Goal: Information Seeking & Learning: Learn about a topic

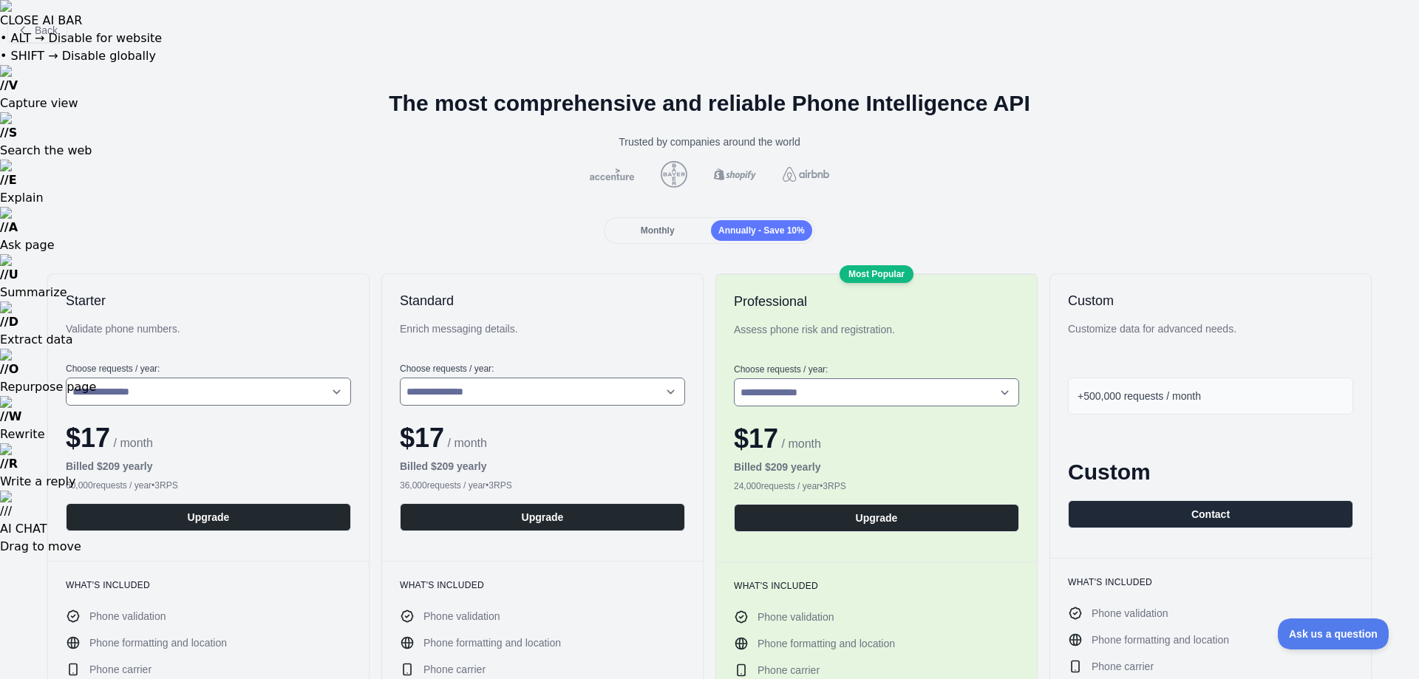
click at [639, 239] on div "Monthly" at bounding box center [657, 230] width 101 height 21
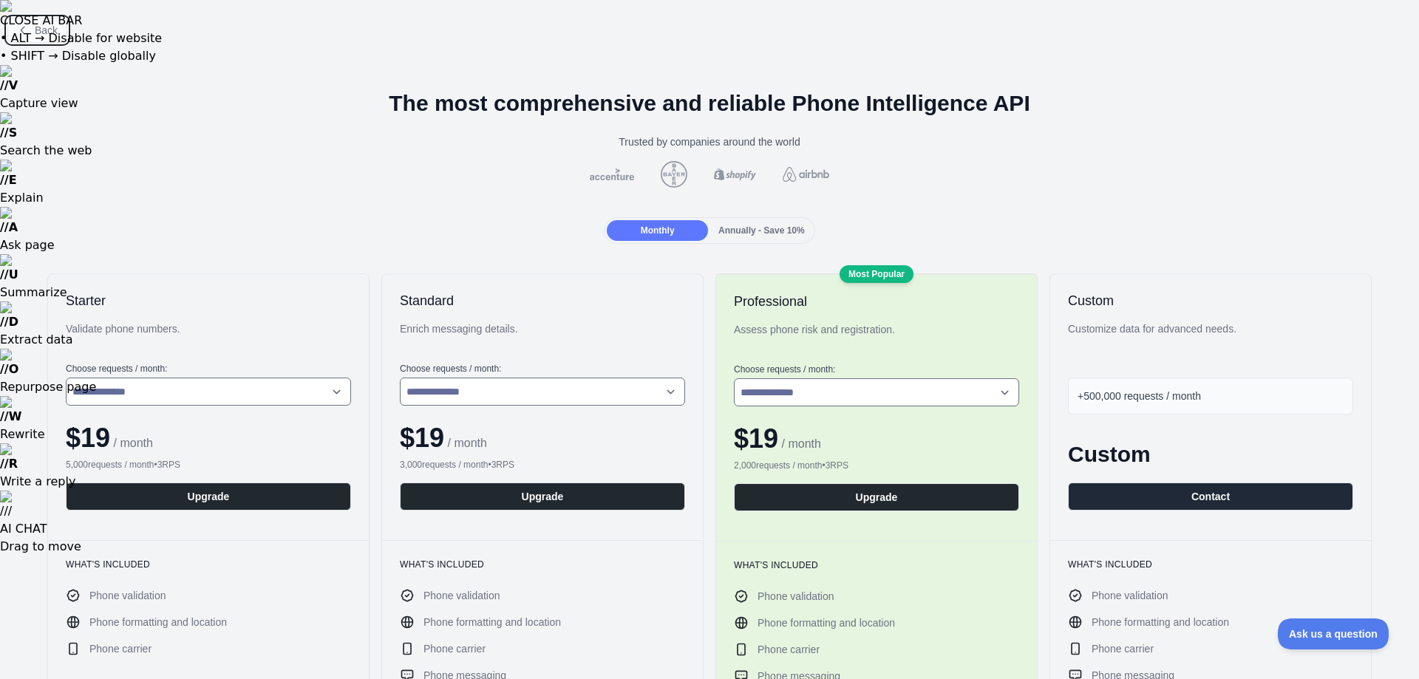
click at [35, 30] on span "Back" at bounding box center [46, 30] width 23 height 12
